Goal: Task Accomplishment & Management: Use online tool/utility

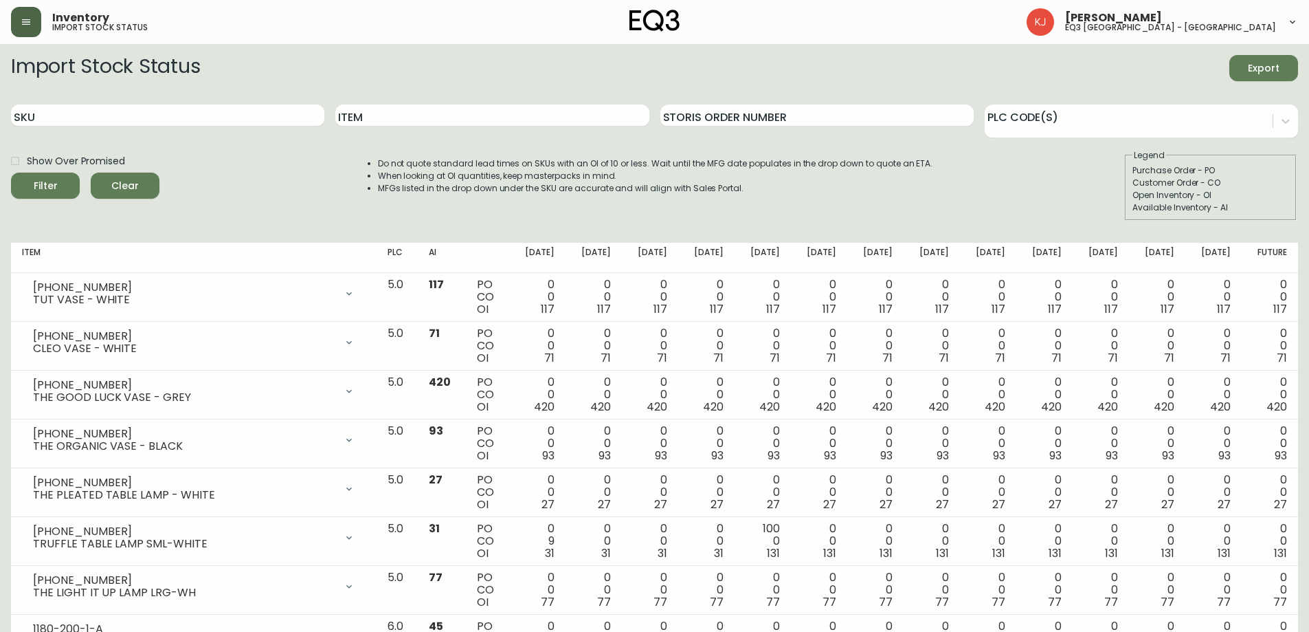
click at [21, 25] on icon "button" at bounding box center [26, 21] width 11 height 11
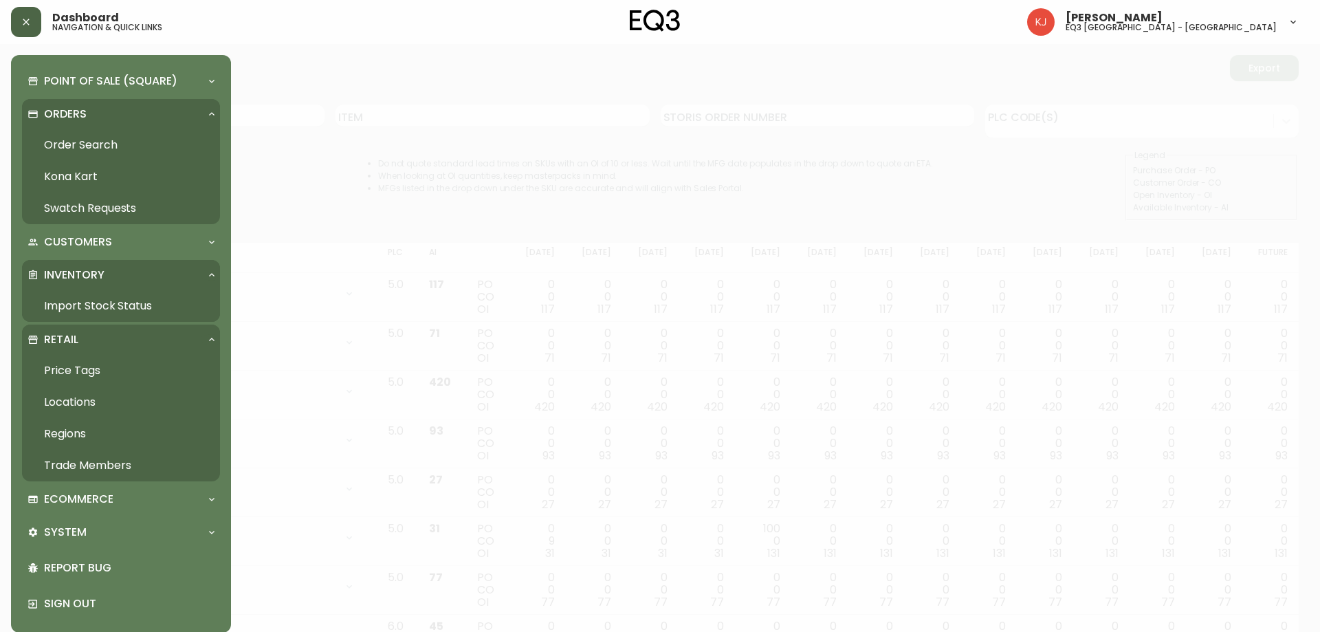
click at [89, 142] on link "Order Search" at bounding box center [121, 145] width 198 height 32
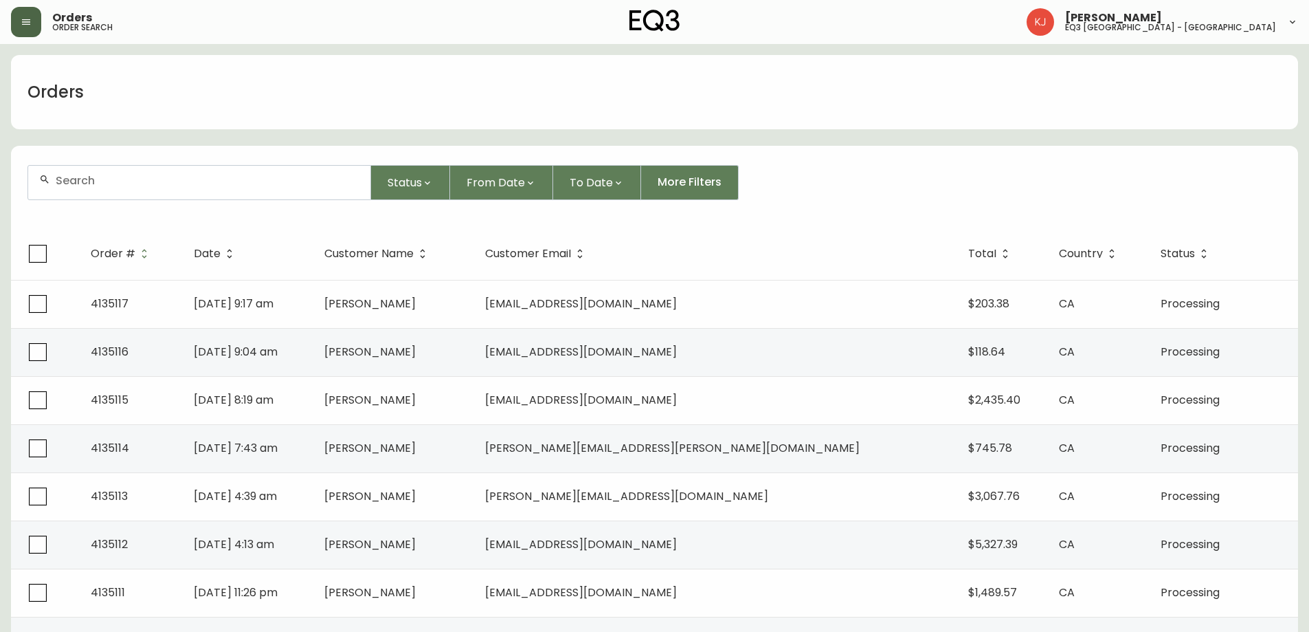
click at [194, 196] on div at bounding box center [199, 183] width 342 height 34
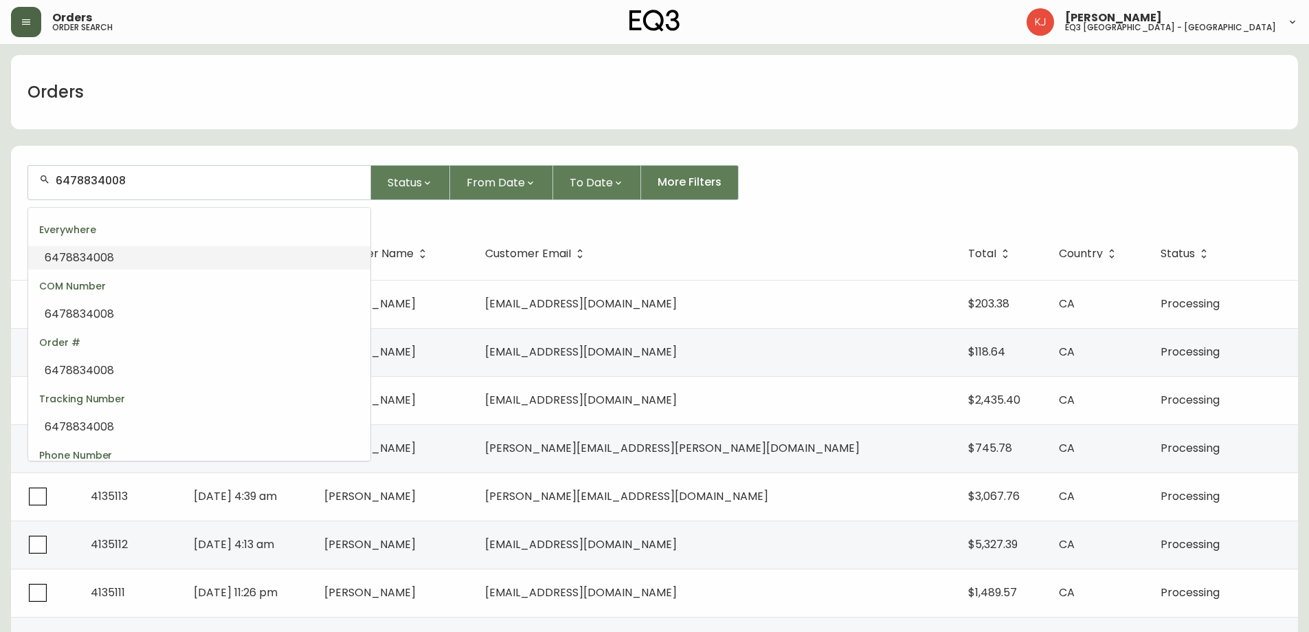
click at [199, 177] on input "6478834008" at bounding box center [208, 180] width 304 height 13
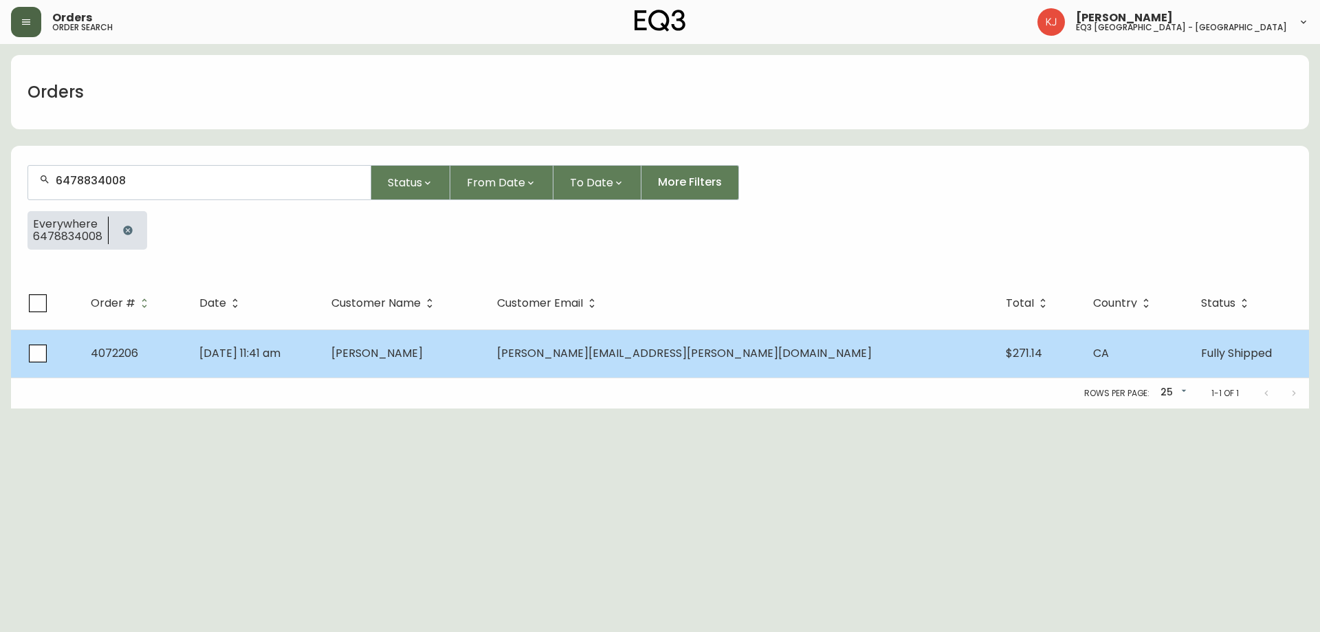
type input "647883400"
type input "2047214566"
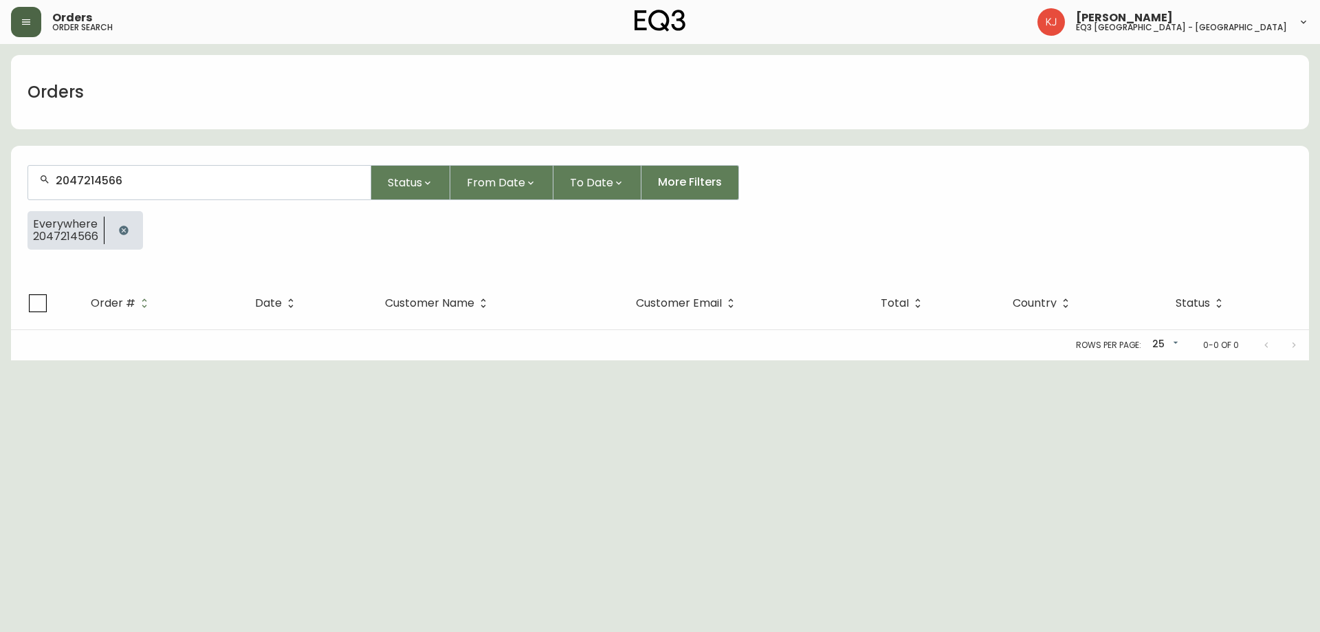
click at [32, 22] on button "button" at bounding box center [26, 22] width 30 height 30
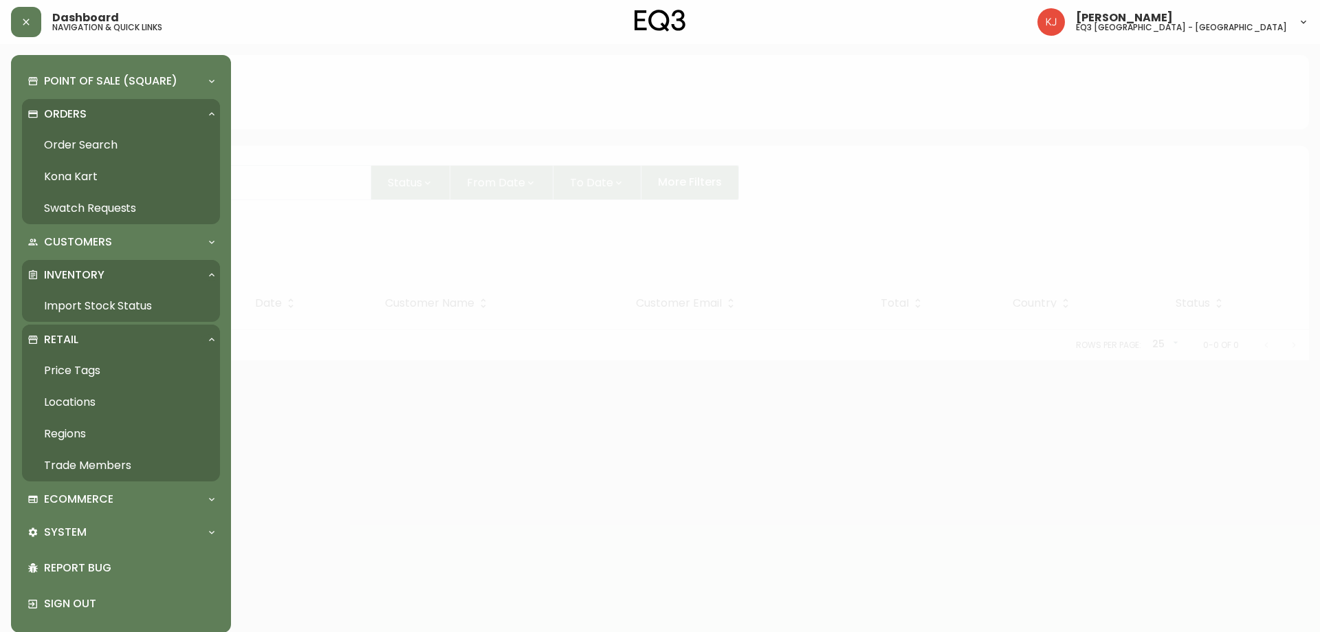
click at [76, 144] on link "Order Search" at bounding box center [121, 145] width 198 height 32
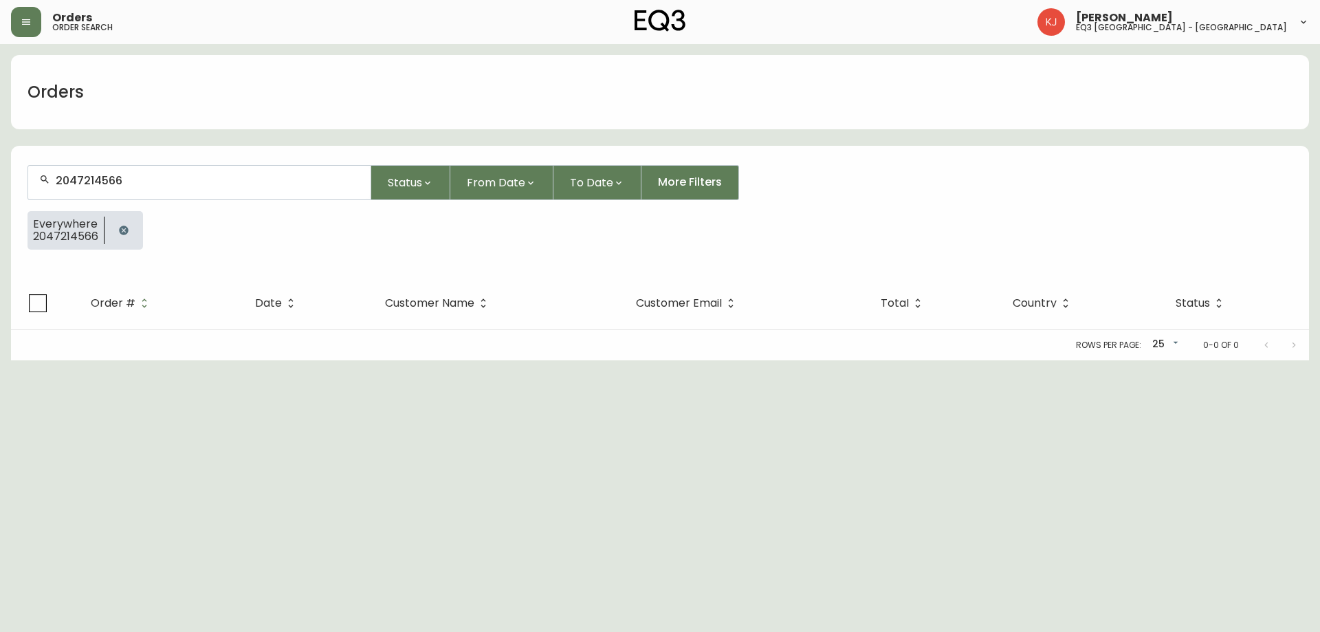
click at [159, 186] on input "2047214566" at bounding box center [208, 180] width 304 height 13
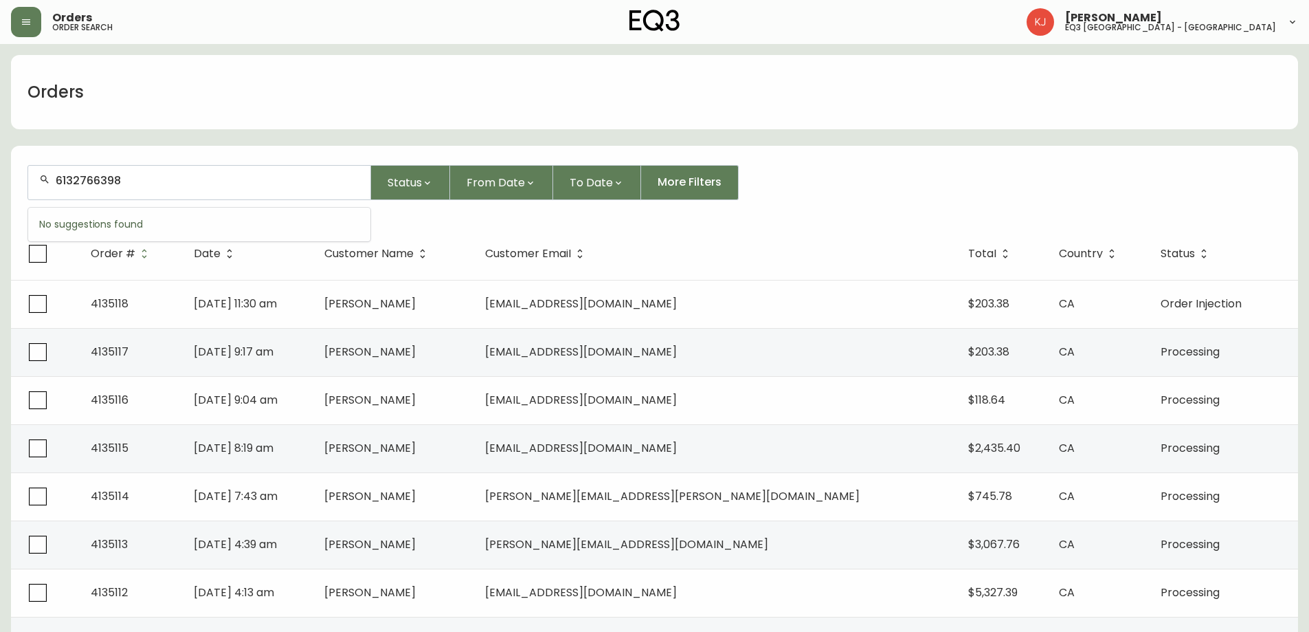
type input "6132766398"
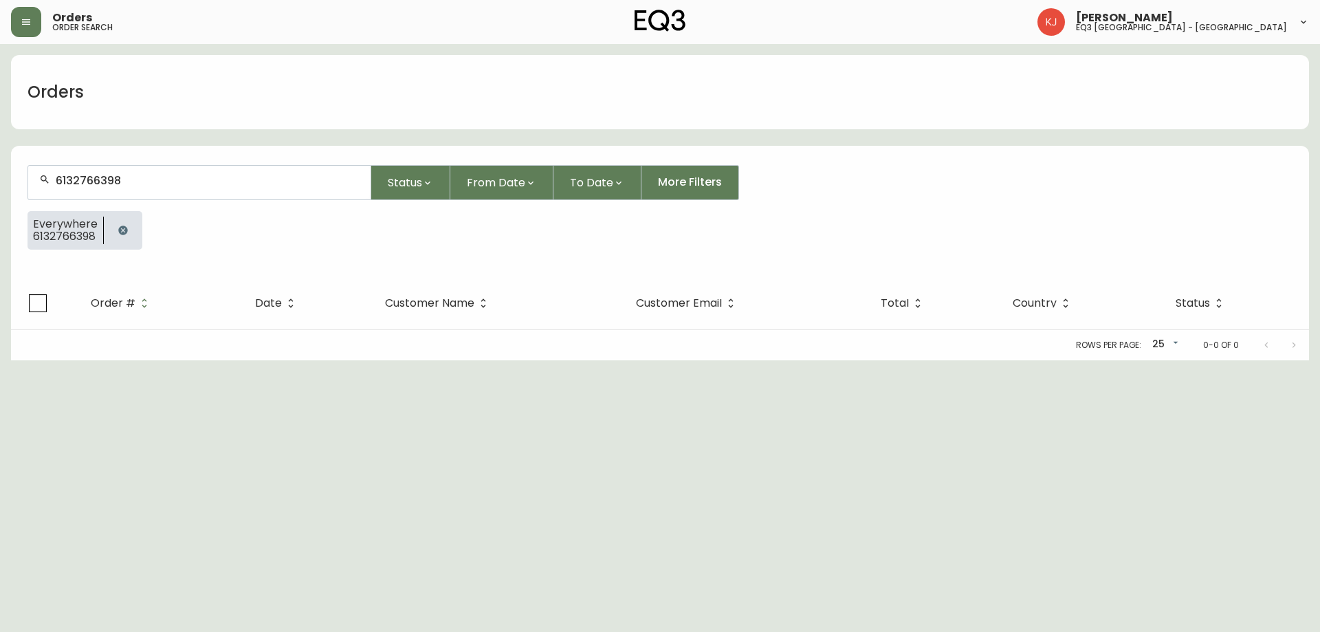
click at [21, 26] on icon "button" at bounding box center [26, 21] width 11 height 11
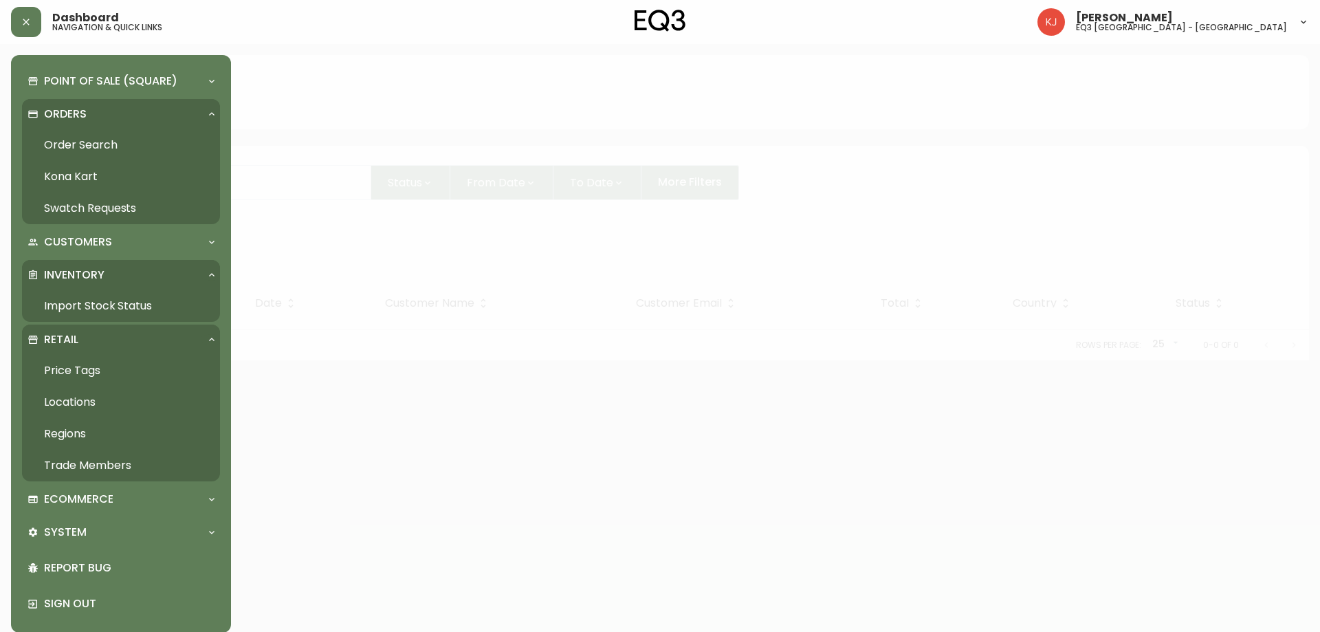
click at [93, 149] on link "Order Search" at bounding box center [121, 145] width 198 height 32
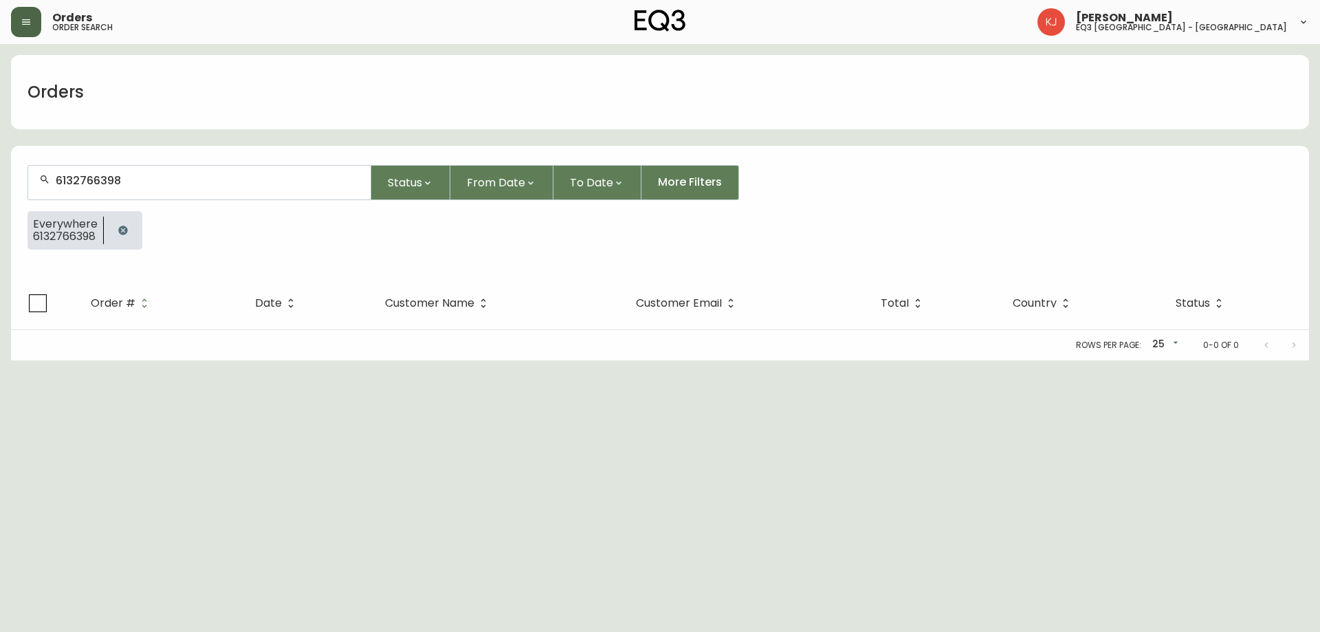
click at [29, 29] on button "button" at bounding box center [26, 22] width 30 height 30
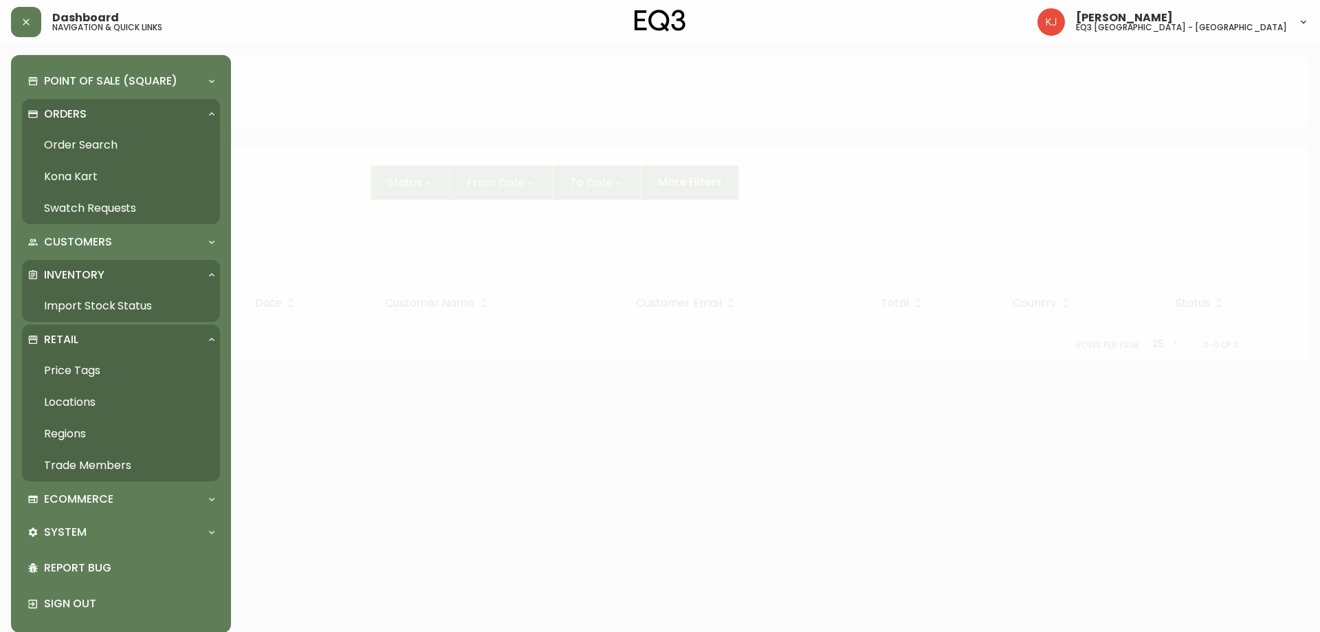
click at [100, 146] on link "Order Search" at bounding box center [121, 145] width 198 height 32
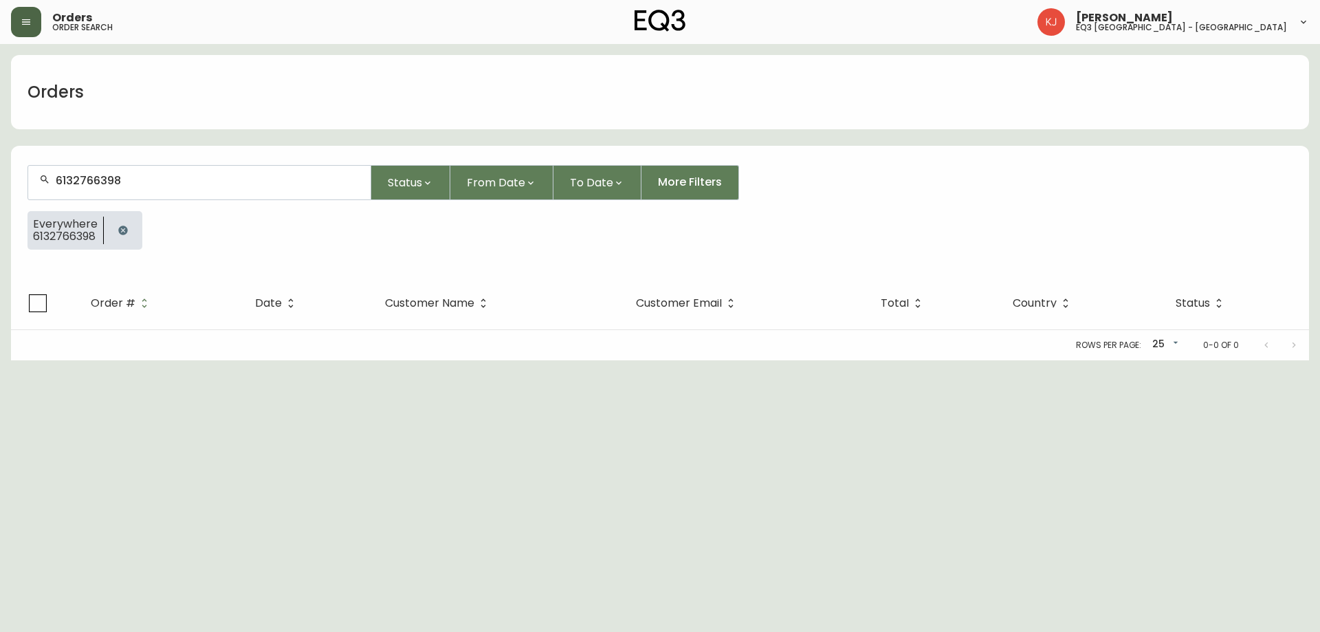
click at [25, 32] on button "button" at bounding box center [26, 22] width 30 height 30
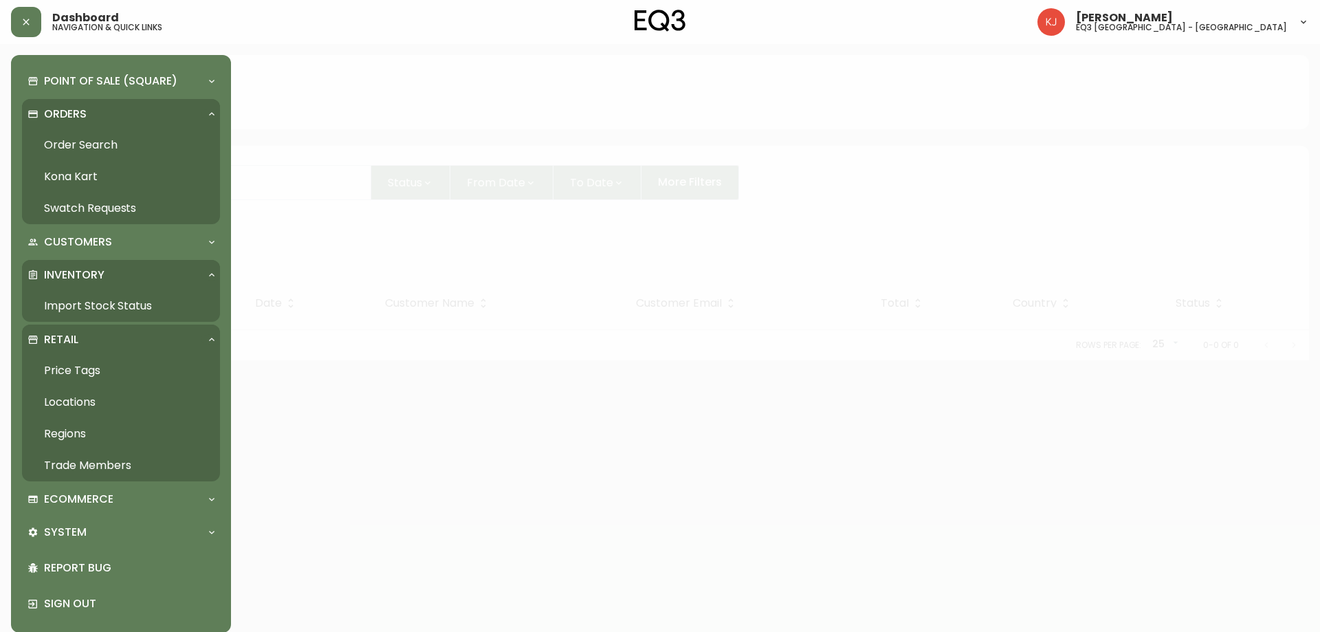
click at [108, 305] on link "Import Stock Status" at bounding box center [121, 306] width 198 height 32
